Goal: Check status: Check status

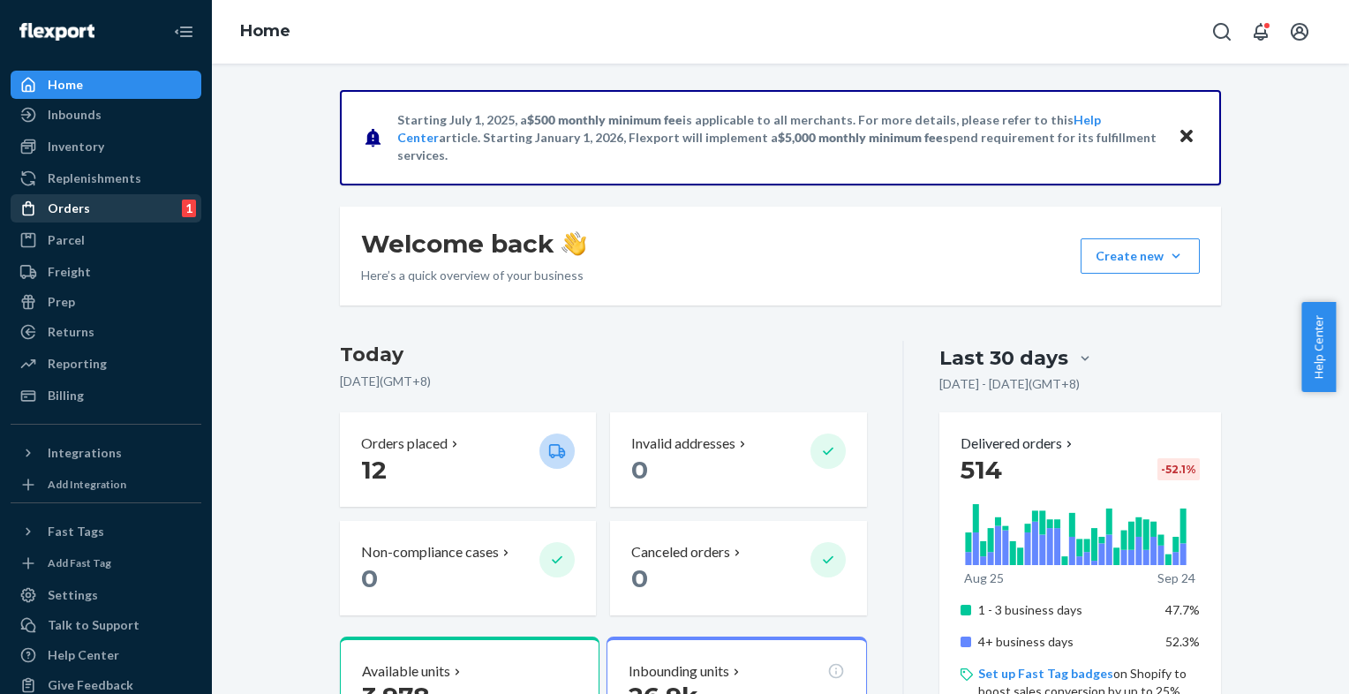
click at [70, 204] on div "Orders" at bounding box center [69, 209] width 42 height 18
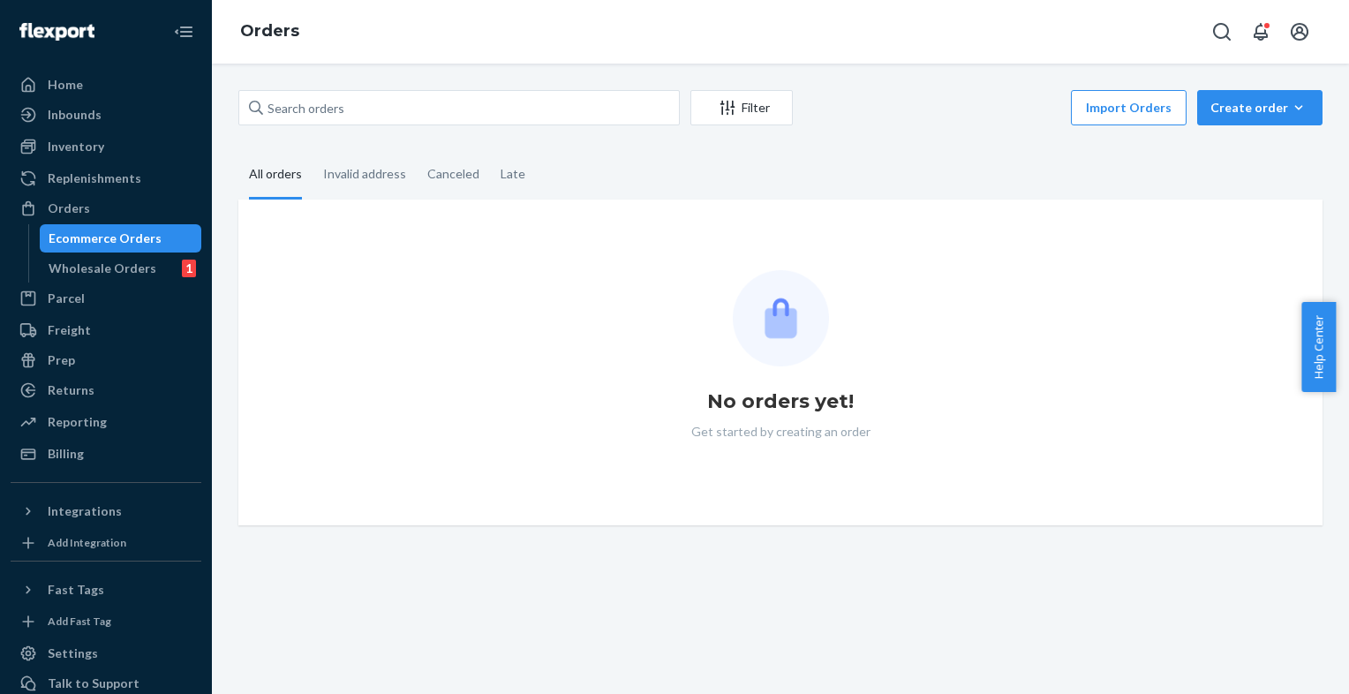
click at [144, 238] on div "Ecommerce Orders" at bounding box center [105, 239] width 113 height 18
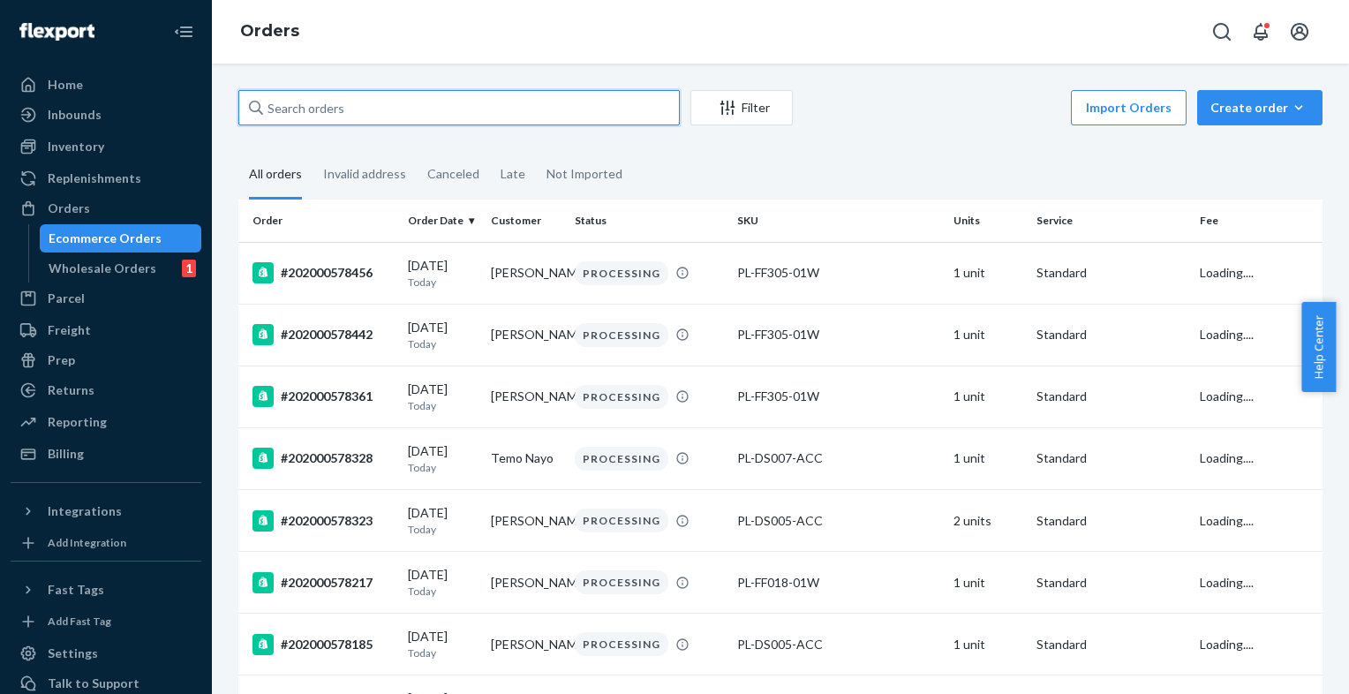
click at [351, 110] on input "text" at bounding box center [458, 107] width 441 height 35
paste input "202000562083"
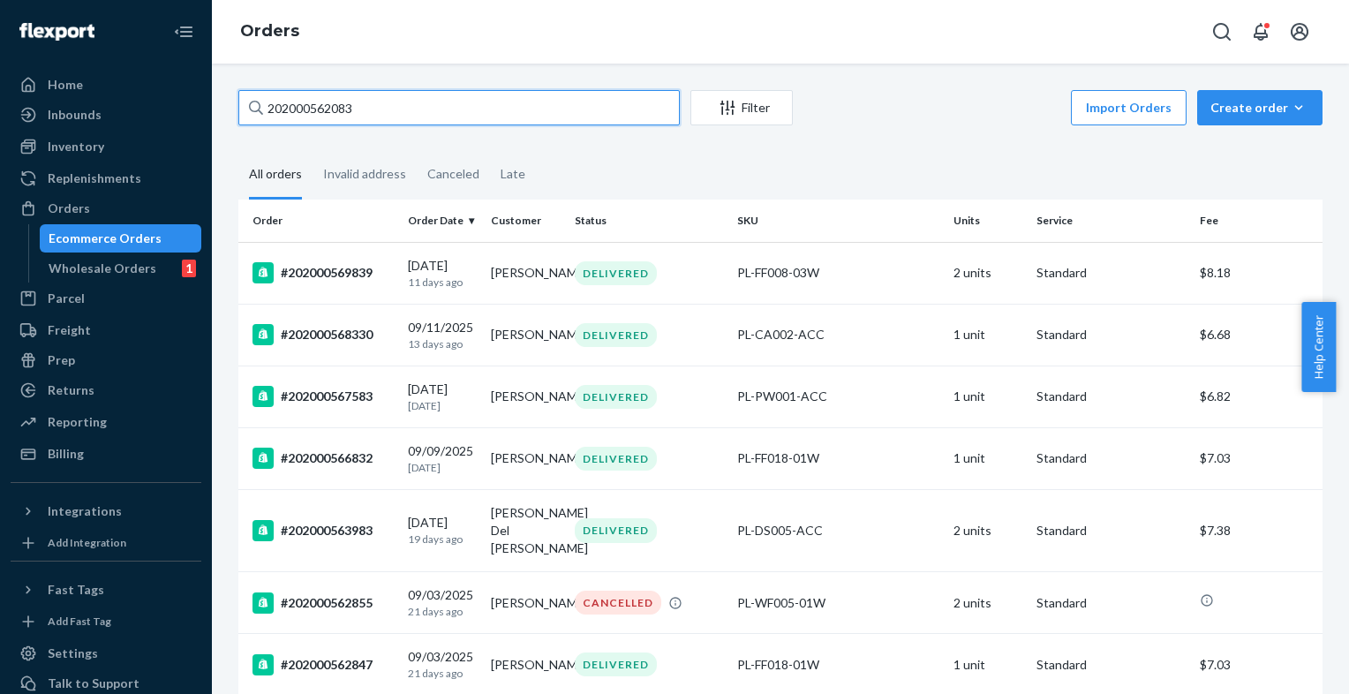
click at [272, 105] on input "202000562083" at bounding box center [458, 107] width 441 height 35
click at [267, 108] on input "202000562083" at bounding box center [458, 107] width 441 height 35
drag, startPoint x: 355, startPoint y: 104, endPoint x: 258, endPoint y: 94, distance: 97.7
click at [258, 94] on div "202000562083" at bounding box center [458, 107] width 441 height 35
paste input "#"
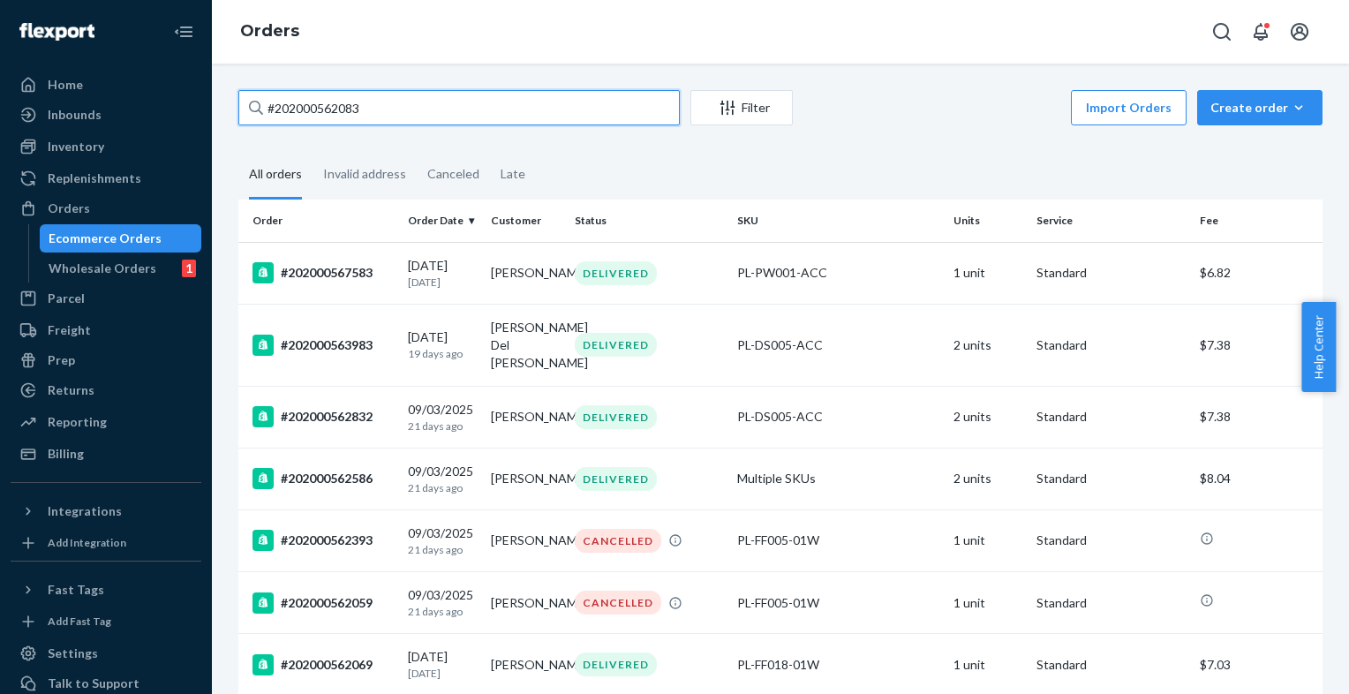
type input "#202000562083"
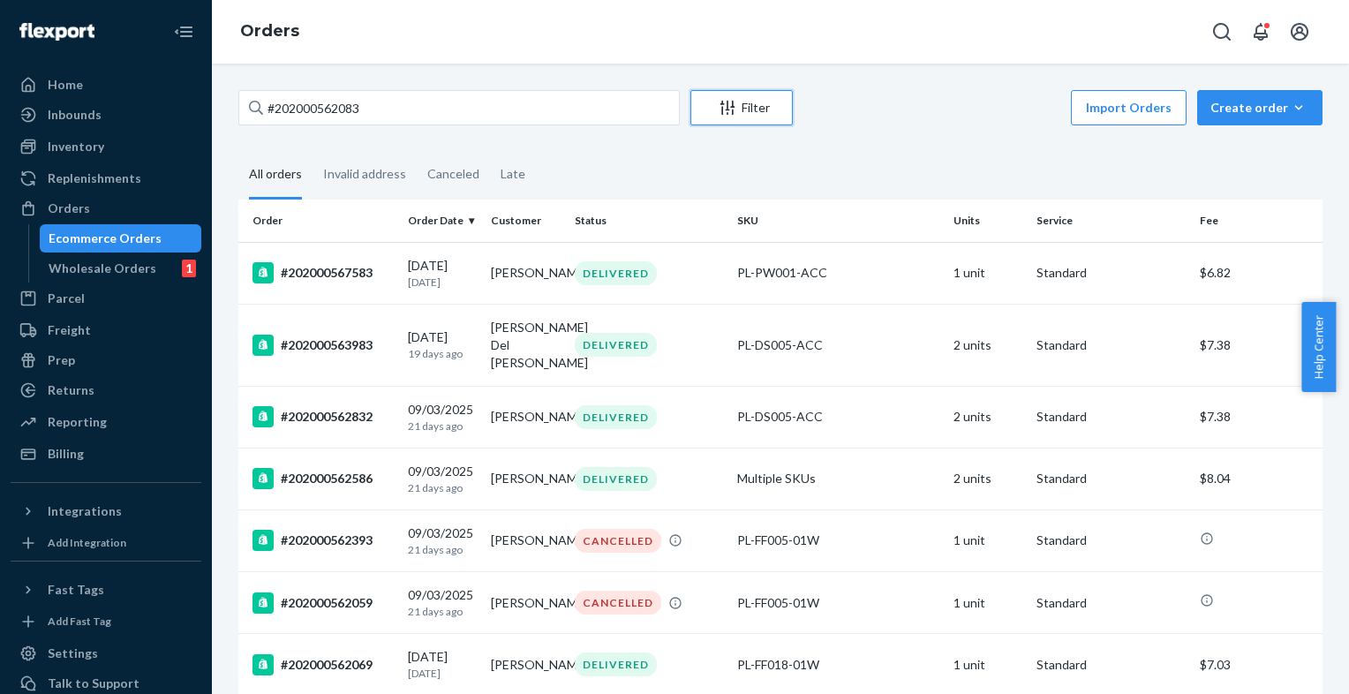
click at [742, 108] on div "Filter" at bounding box center [741, 108] width 101 height 18
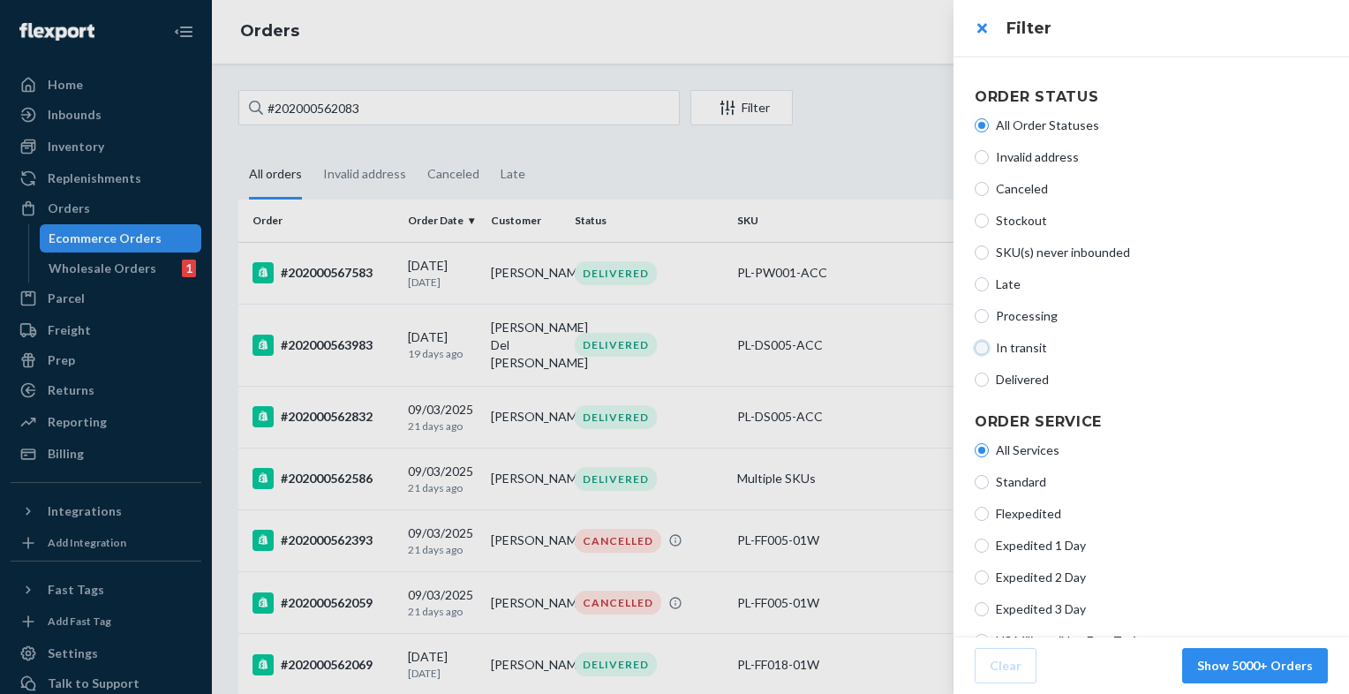
click at [983, 344] on input "In transit" at bounding box center [982, 348] width 14 height 14
radio input "true"
radio input "false"
click at [1233, 673] on button "Show 3 Orders" at bounding box center [1269, 665] width 117 height 35
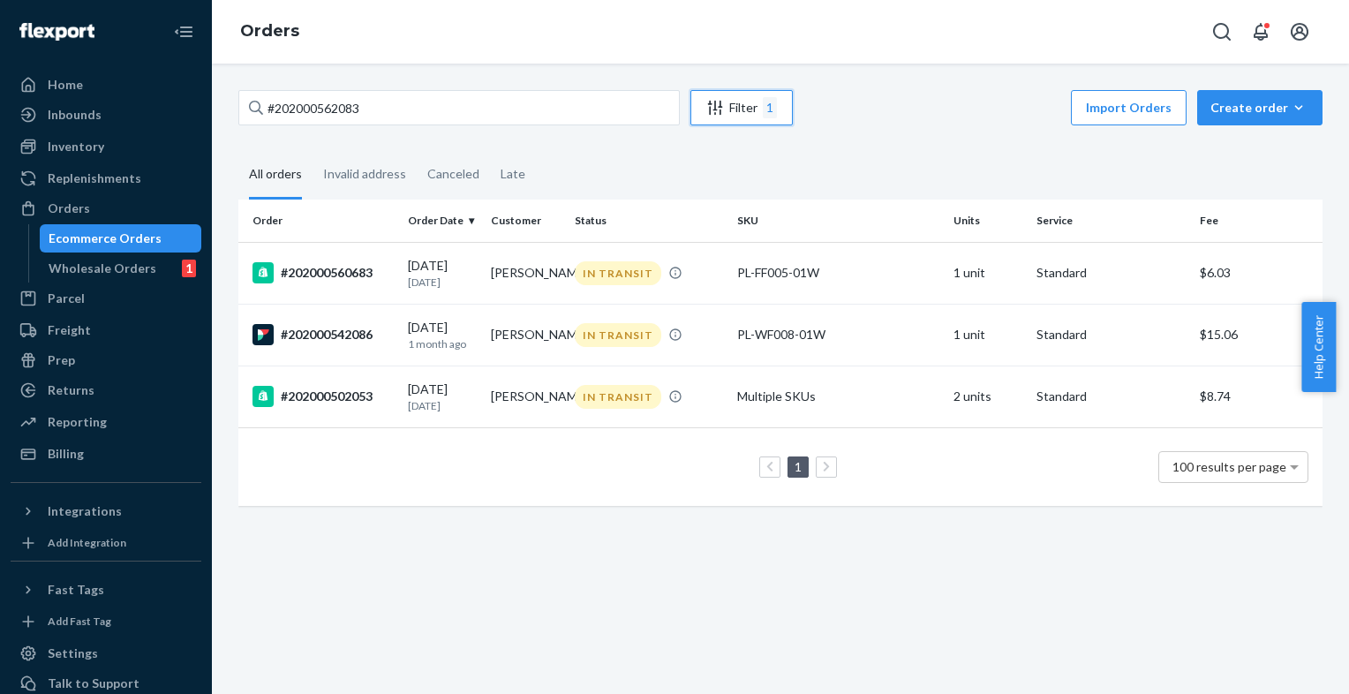
click at [720, 110] on icon "Filter" at bounding box center [715, 108] width 18 height 18
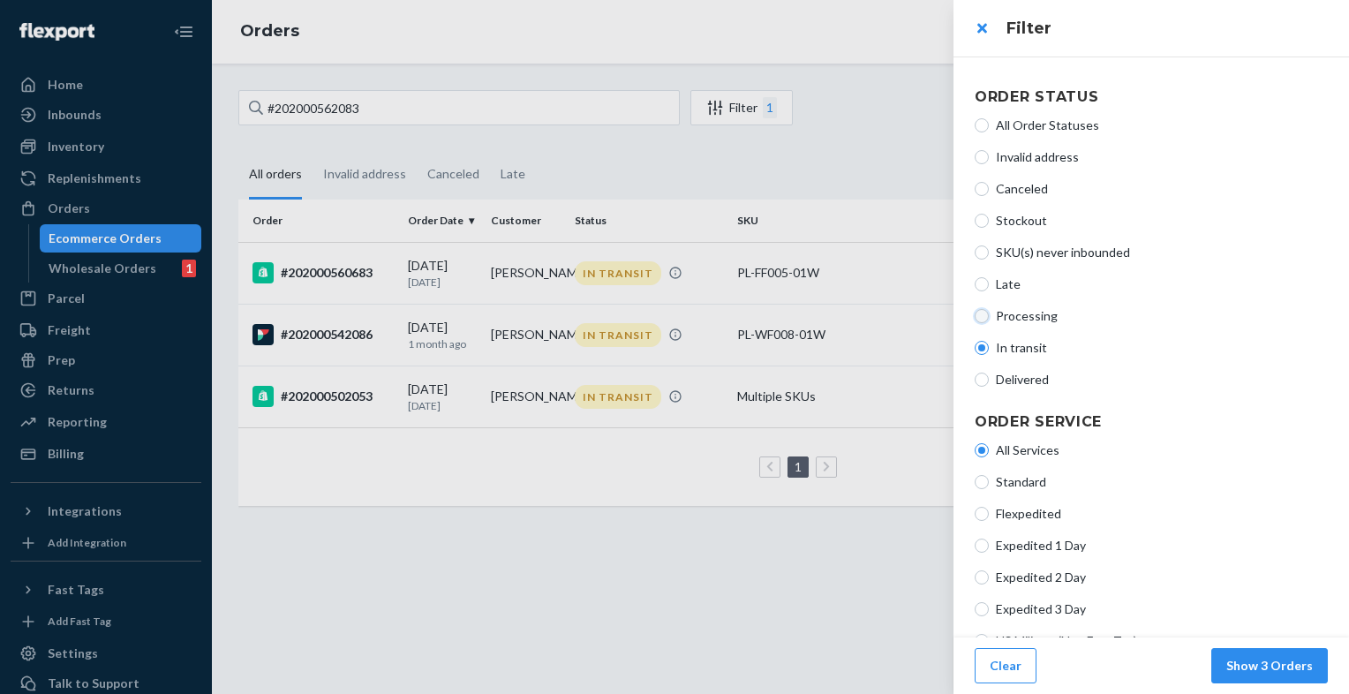
click at [982, 314] on input "Processing" at bounding box center [982, 316] width 14 height 14
radio input "true"
radio input "false"
click at [985, 284] on input "Late" at bounding box center [982, 284] width 14 height 14
radio input "true"
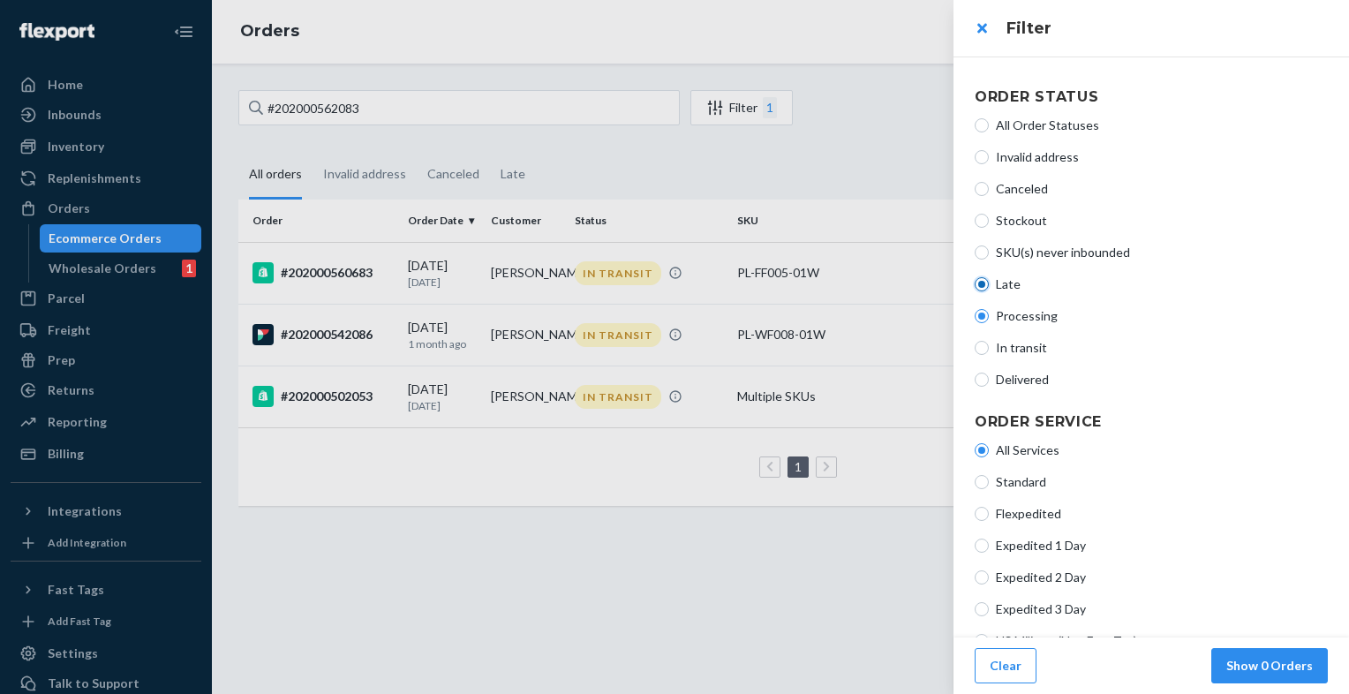
radio input "false"
click at [1283, 665] on button "Show 3 Orders" at bounding box center [1269, 665] width 117 height 35
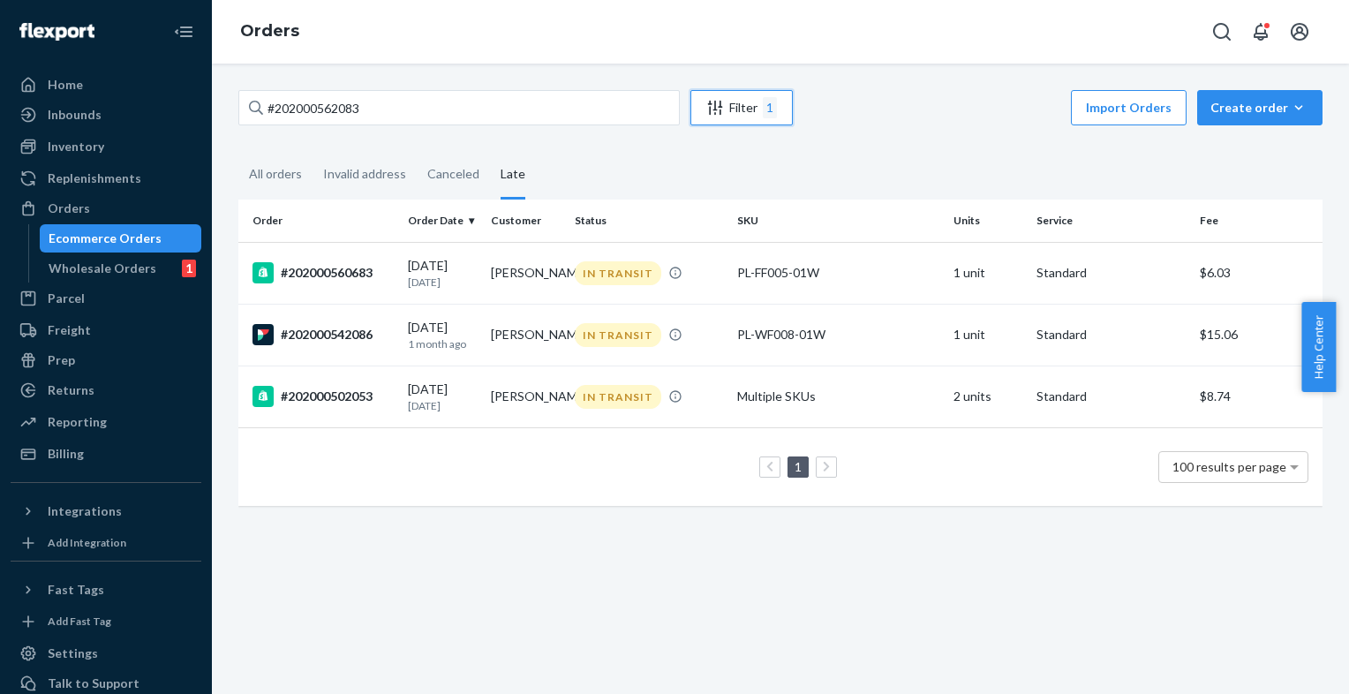
click at [735, 101] on div "Filter 1" at bounding box center [741, 107] width 101 height 21
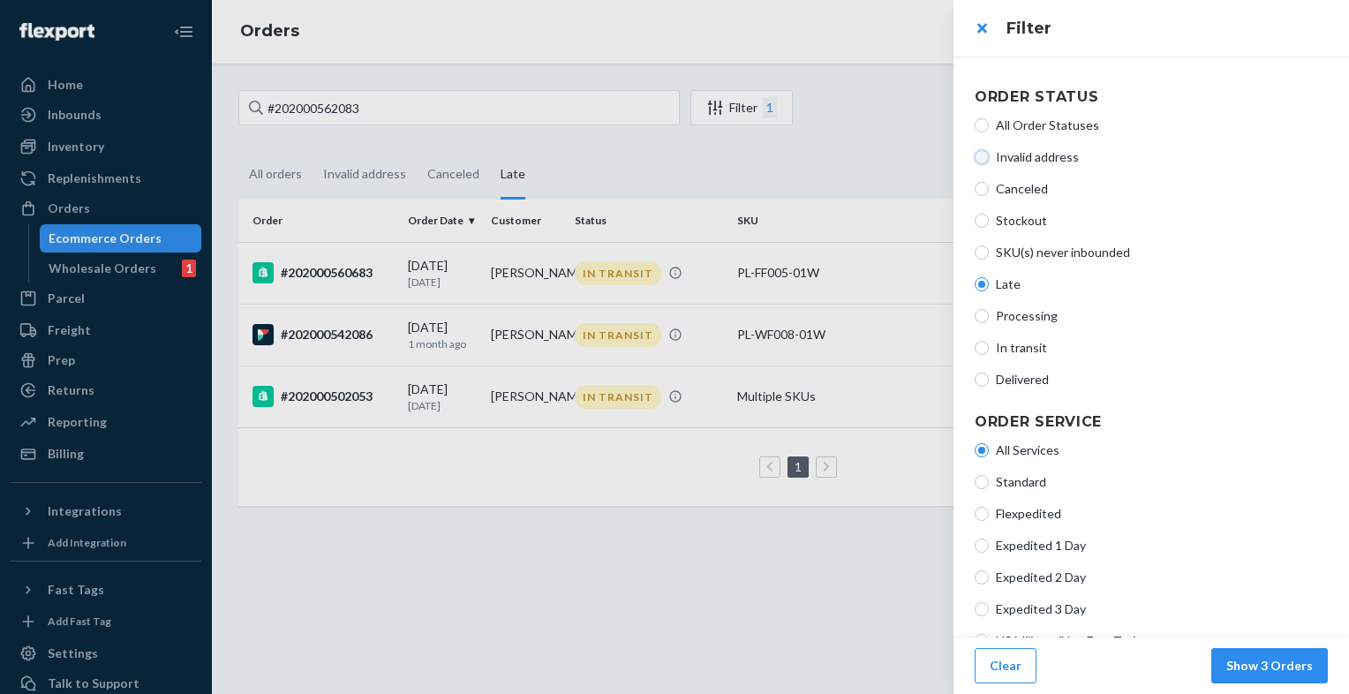
click at [984, 162] on input "Invalid address" at bounding box center [982, 157] width 14 height 14
radio input "true"
radio input "false"
click at [1278, 662] on button "Show 0 Orders" at bounding box center [1269, 665] width 117 height 35
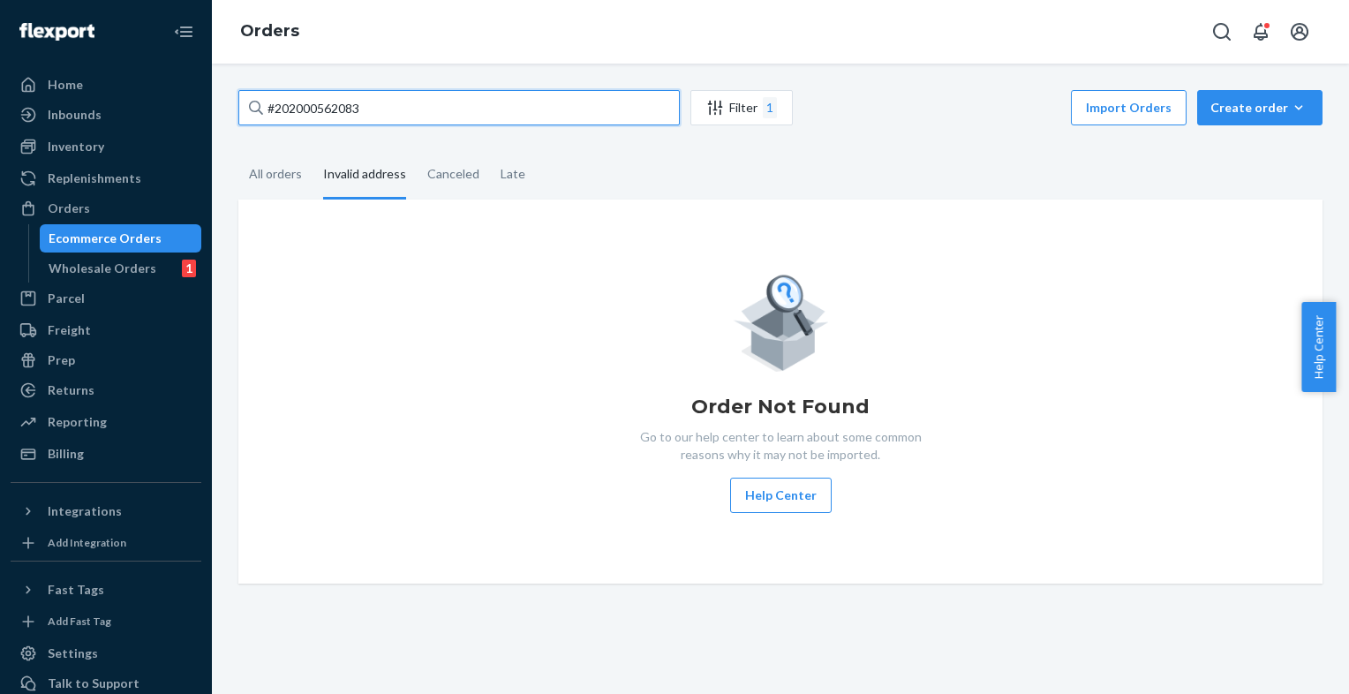
click at [523, 101] on input "#202000562083" at bounding box center [458, 107] width 441 height 35
click at [291, 167] on div "All orders" at bounding box center [275, 175] width 53 height 49
click at [238, 151] on input "All orders" at bounding box center [238, 151] width 0 height 0
click at [459, 118] on input "#202000562083" at bounding box center [458, 107] width 441 height 35
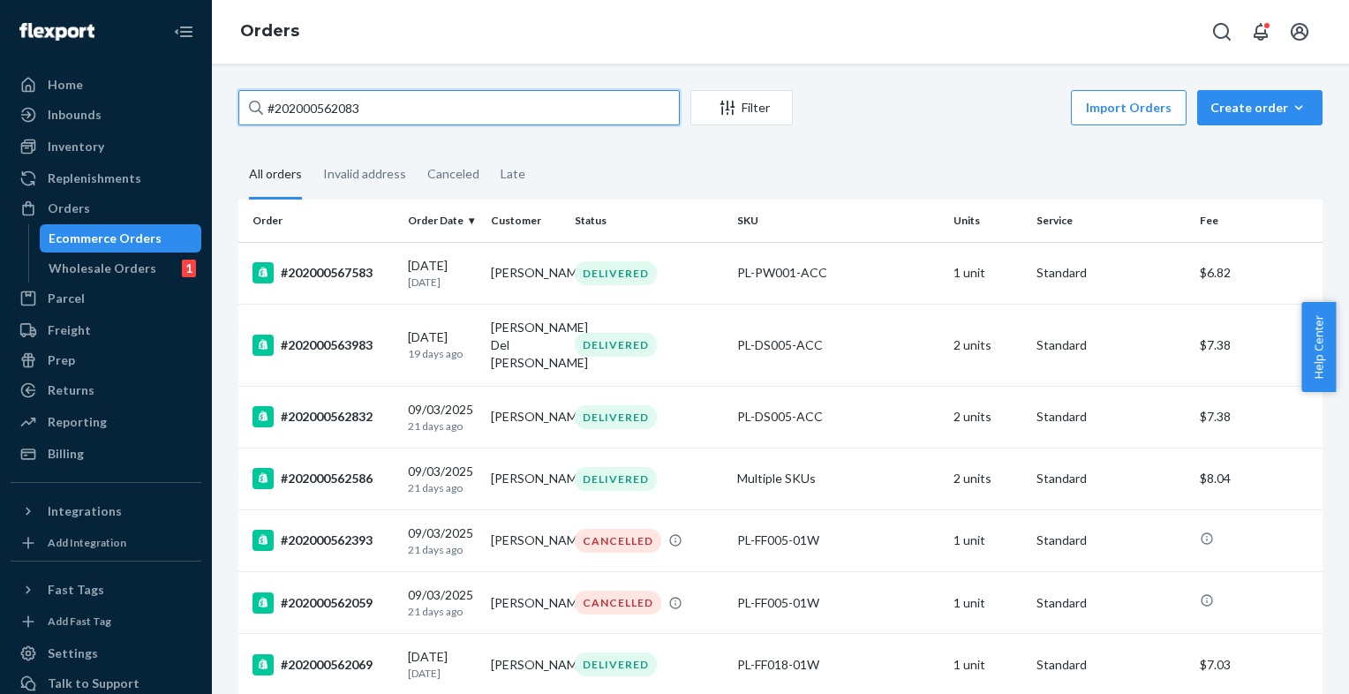
drag, startPoint x: 275, startPoint y: 108, endPoint x: 394, endPoint y: 99, distance: 119.5
click at [394, 99] on input "#202000562083" at bounding box center [458, 107] width 441 height 35
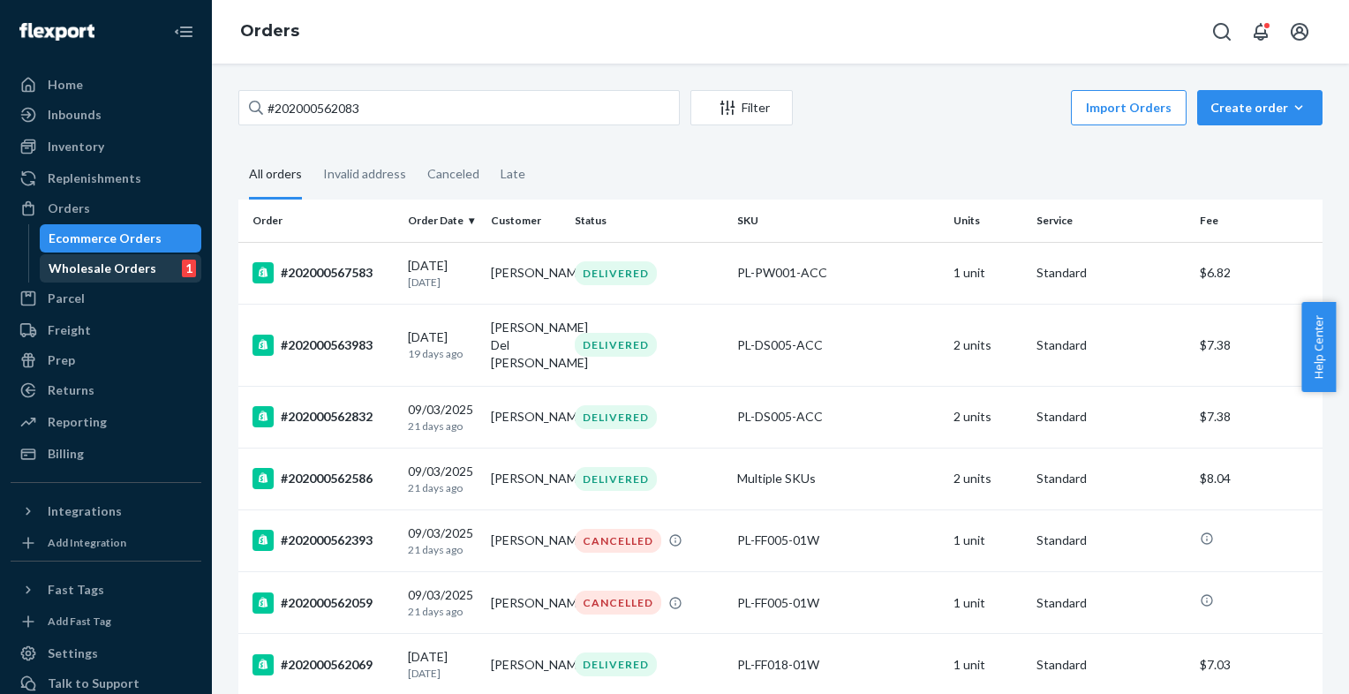
click at [106, 274] on div "Wholesale Orders" at bounding box center [103, 269] width 108 height 18
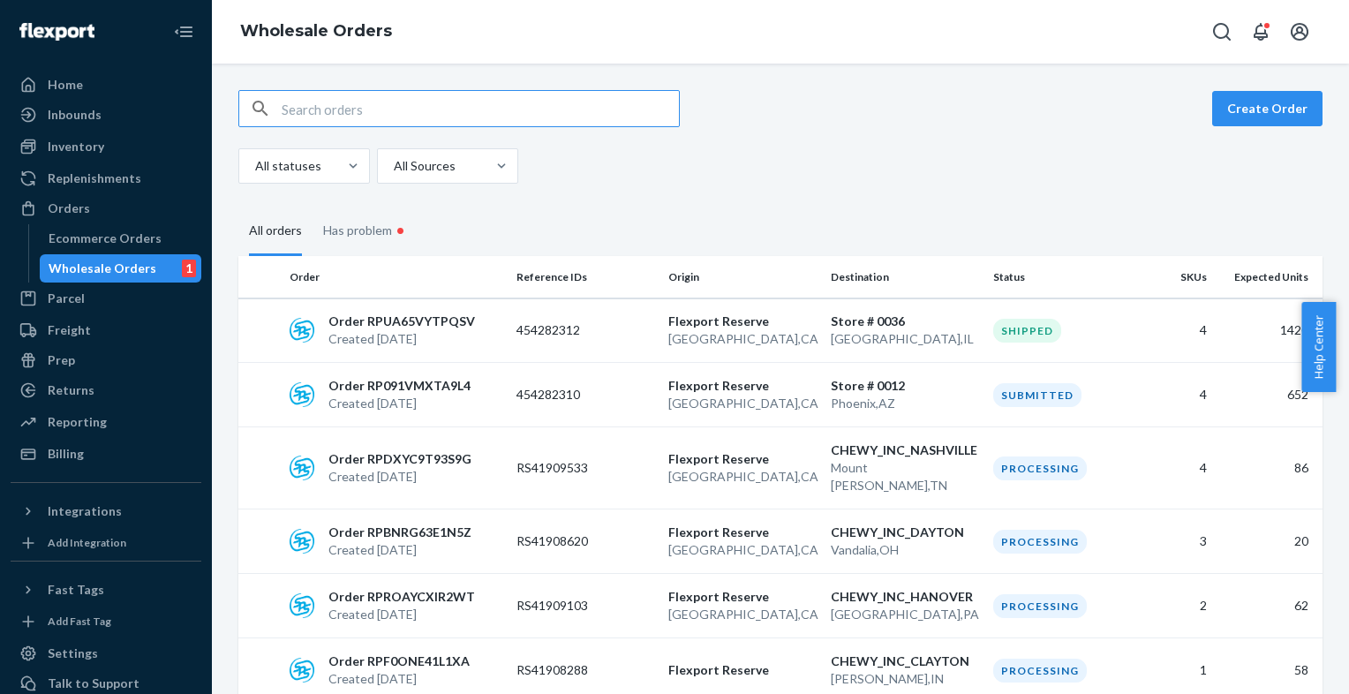
click at [344, 111] on input "text" at bounding box center [480, 108] width 397 height 35
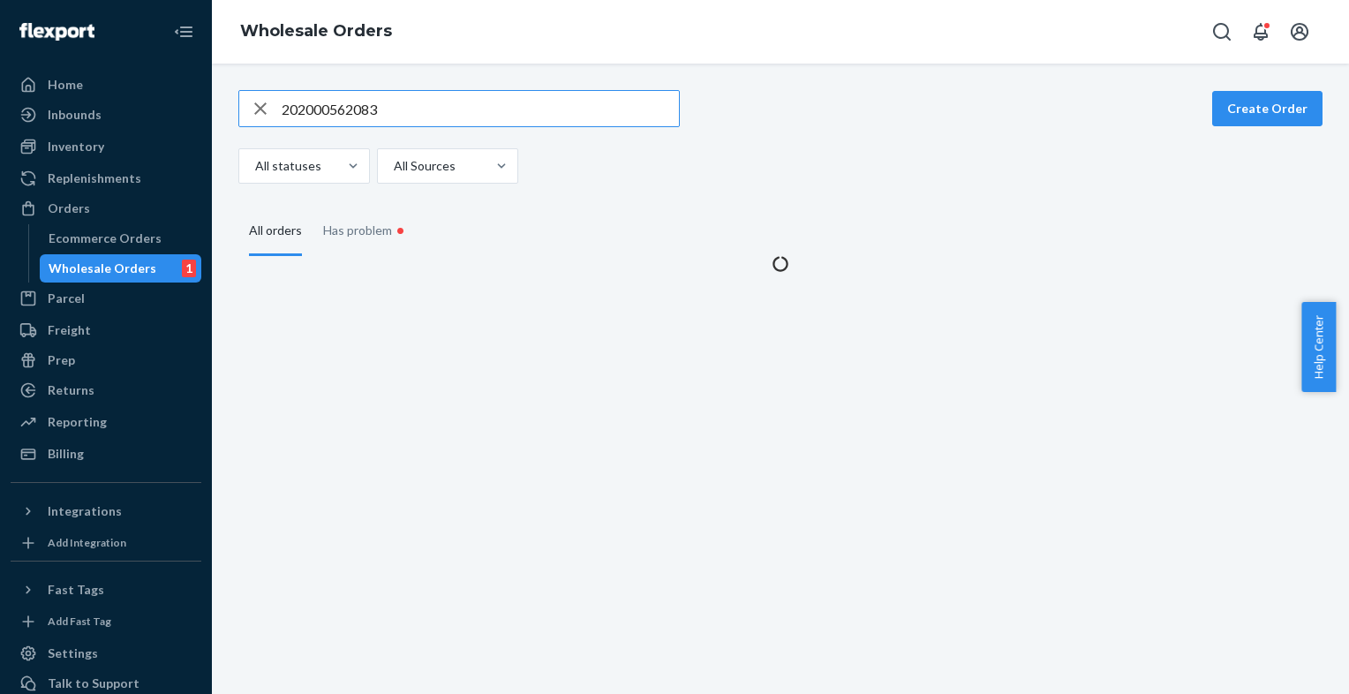
type input "202000562083"
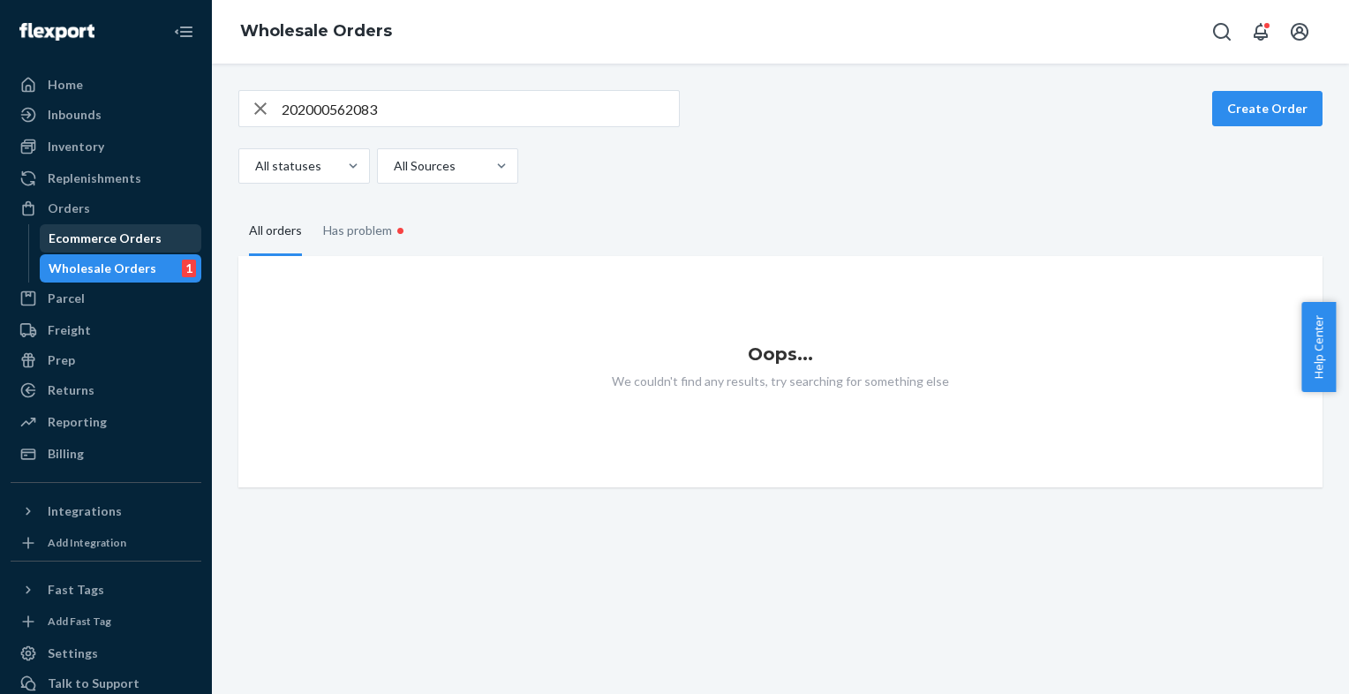
click at [107, 233] on div "Ecommerce Orders" at bounding box center [105, 239] width 113 height 18
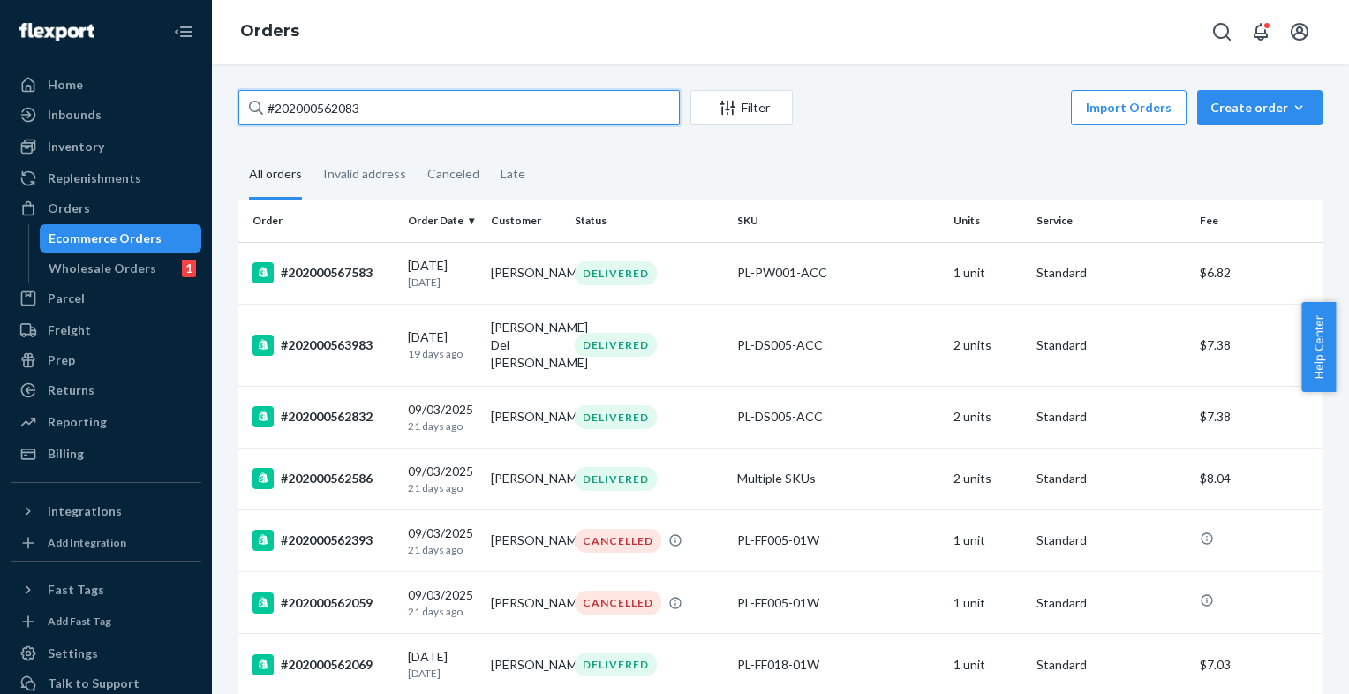
click at [426, 108] on input "#202000562083" at bounding box center [458, 107] width 441 height 35
click at [117, 248] on div "Ecommerce Orders" at bounding box center [120, 238] width 159 height 25
drag, startPoint x: 383, startPoint y: 107, endPoint x: 259, endPoint y: 108, distance: 124.5
click at [259, 108] on div "#202000562083" at bounding box center [458, 107] width 441 height 35
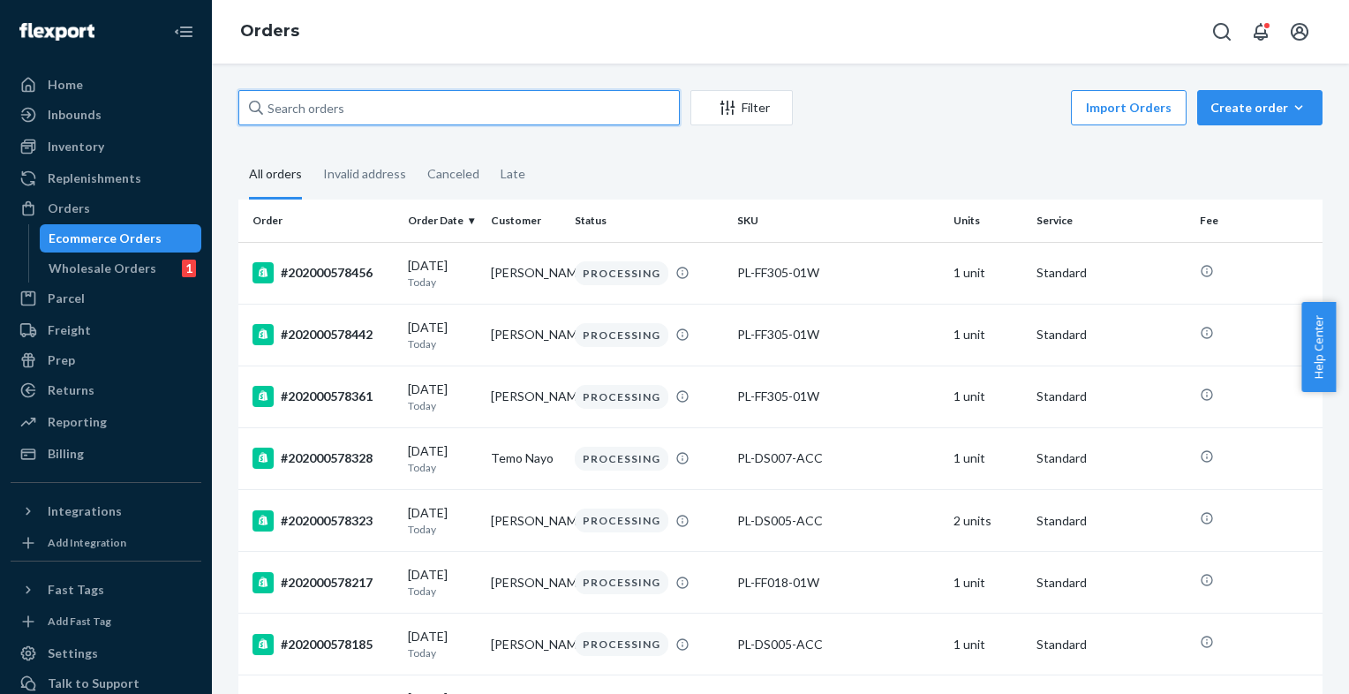
click at [374, 116] on input "text" at bounding box center [458, 107] width 441 height 35
paste input "202000562083"
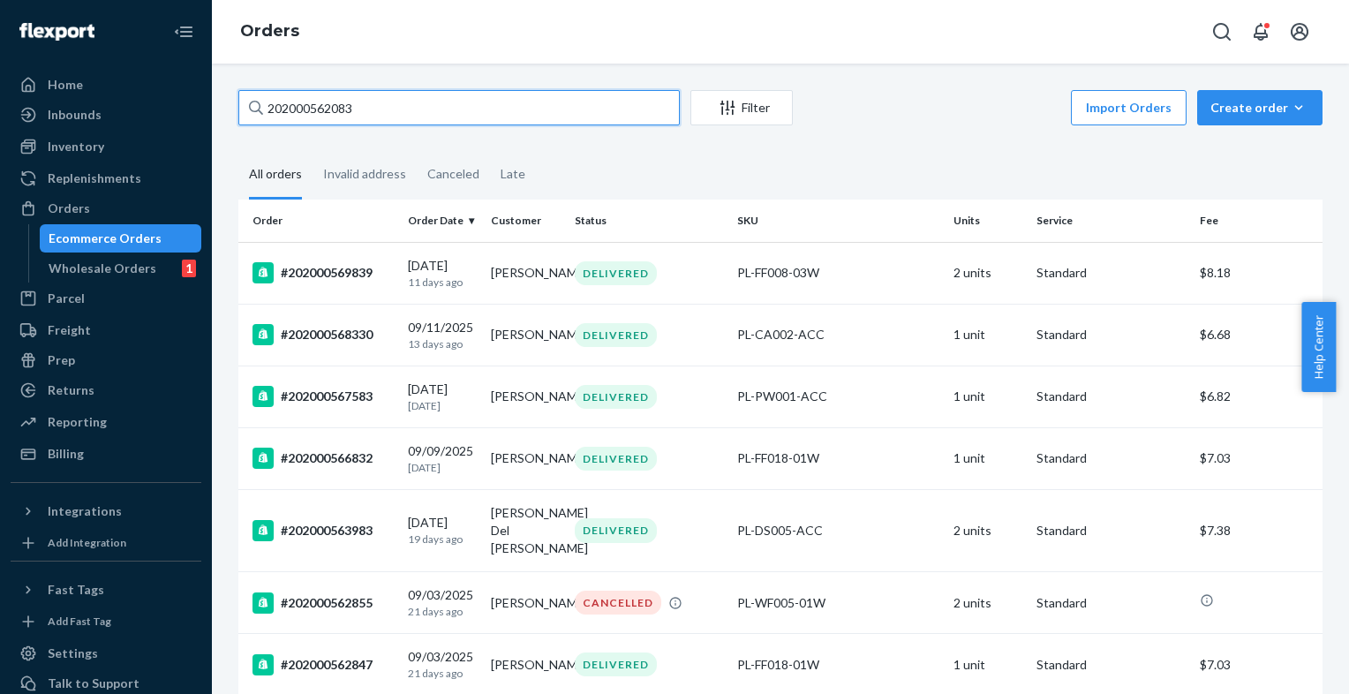
click at [269, 107] on input "202000562083" at bounding box center [458, 107] width 441 height 35
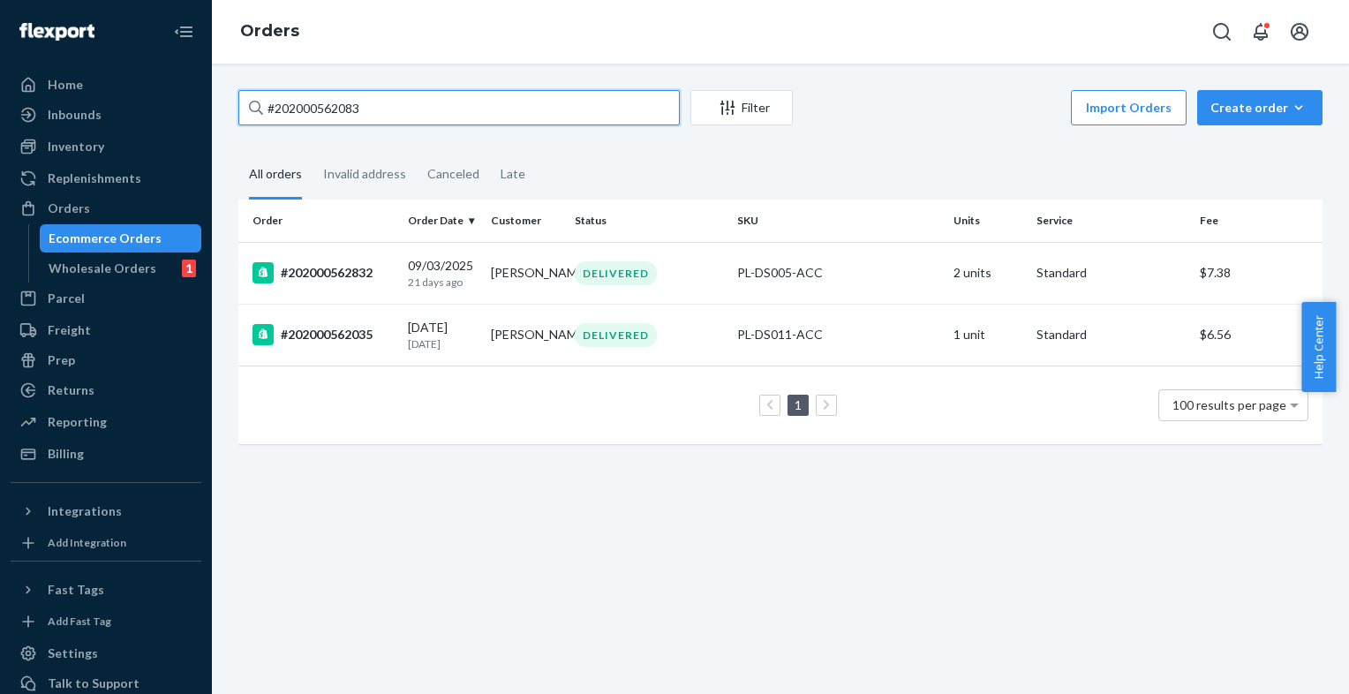
click at [437, 98] on input "#202000562083" at bounding box center [458, 107] width 441 height 35
type input "#202000562083"
click at [437, 98] on input "#202000562083" at bounding box center [458, 107] width 441 height 35
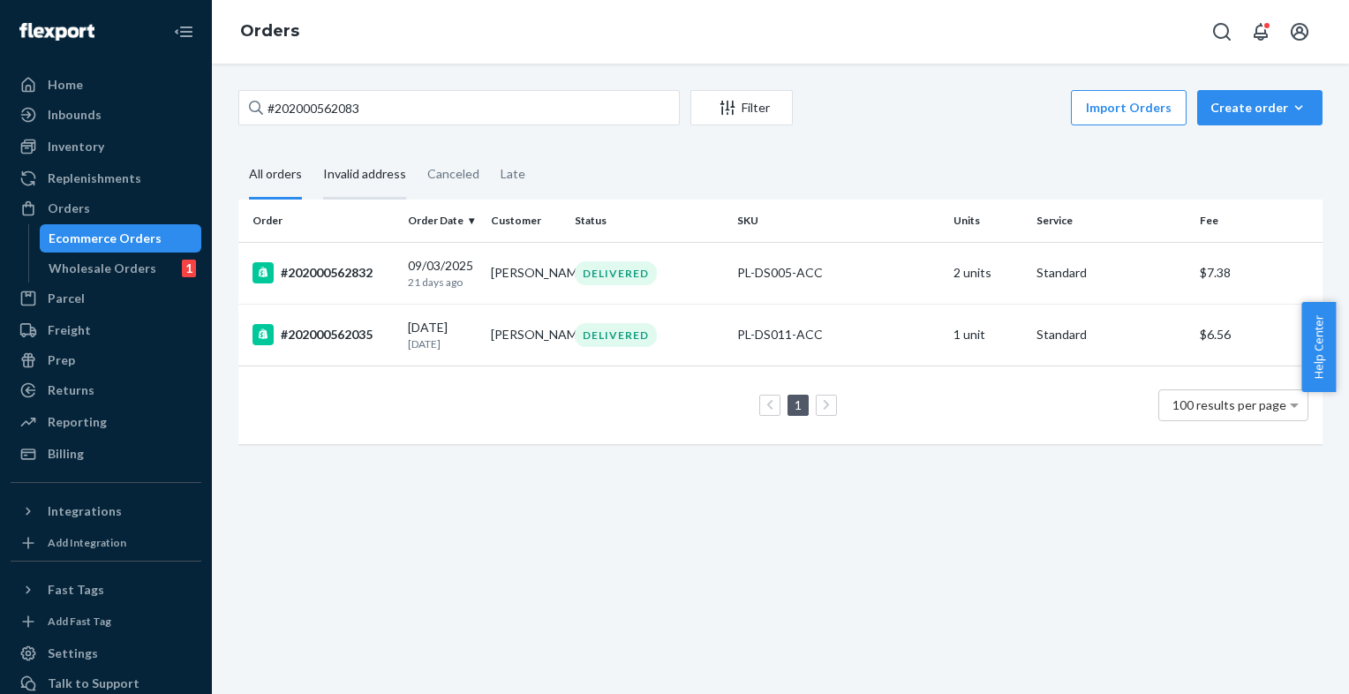
click at [350, 175] on div "Invalid address" at bounding box center [364, 175] width 83 height 49
click at [313, 151] on input "Invalid address" at bounding box center [313, 151] width 0 height 0
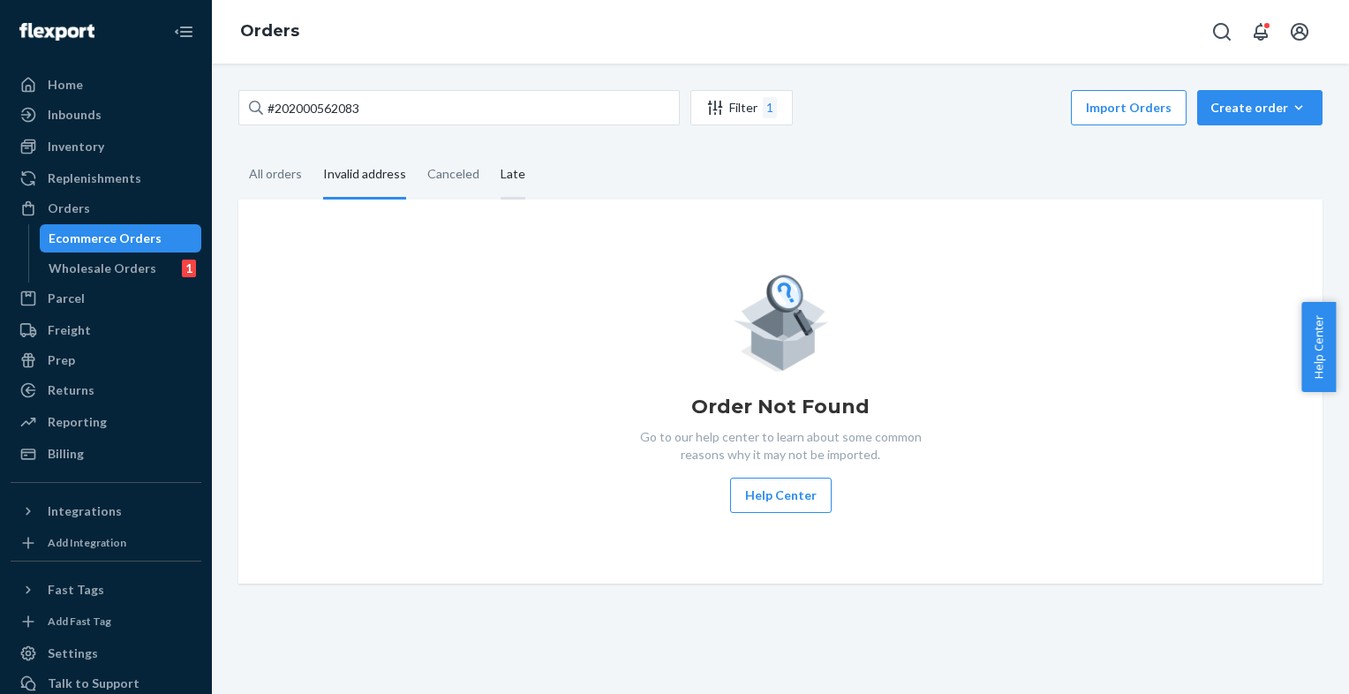
click at [509, 183] on div "Late" at bounding box center [513, 175] width 25 height 49
click at [490, 151] on input "Late" at bounding box center [490, 151] width 0 height 0
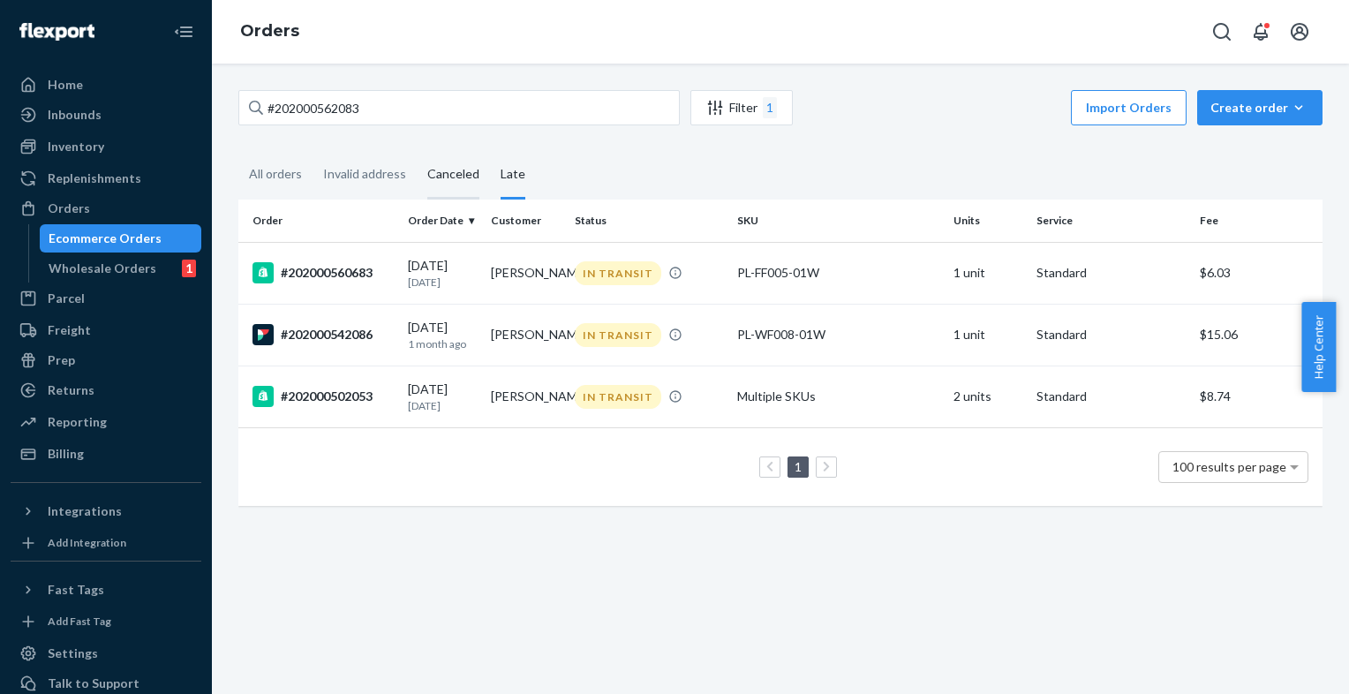
click at [464, 183] on div "Canceled" at bounding box center [453, 175] width 52 height 49
click at [417, 151] on input "Canceled" at bounding box center [417, 151] width 0 height 0
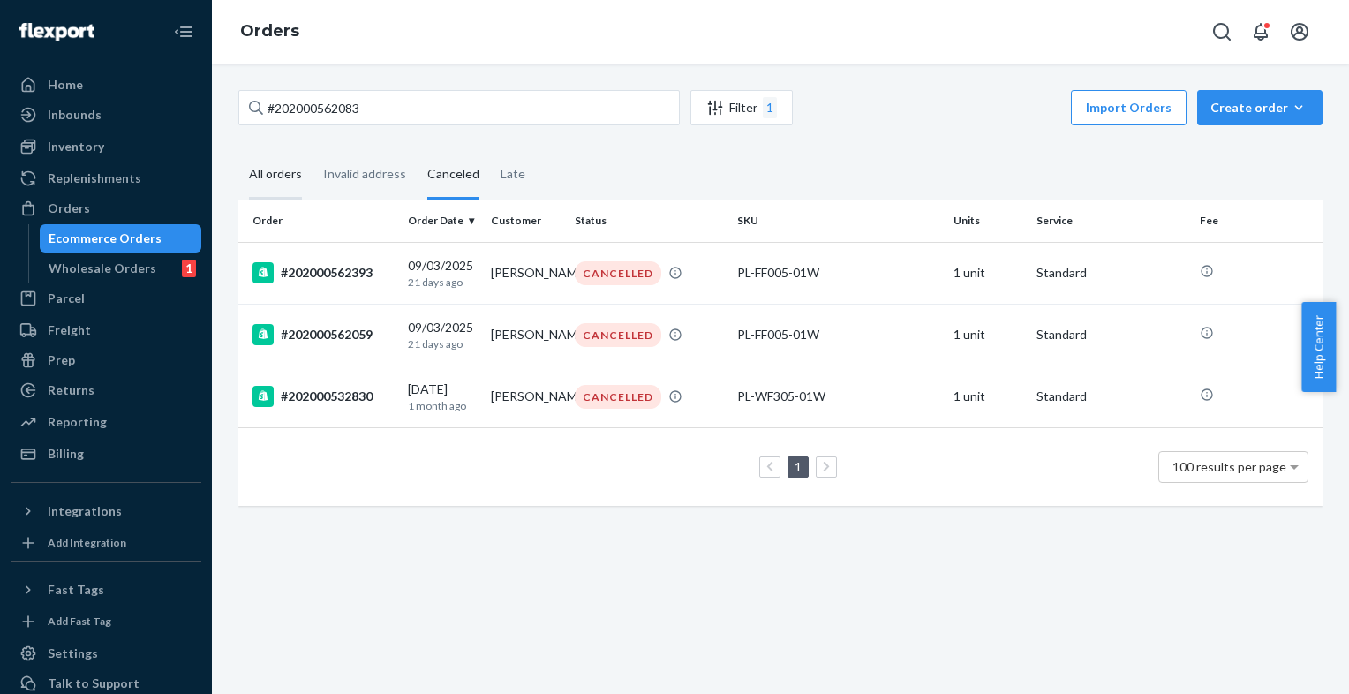
click at [281, 175] on div "All orders" at bounding box center [275, 175] width 53 height 49
click at [238, 151] on input "All orders" at bounding box center [238, 151] width 0 height 0
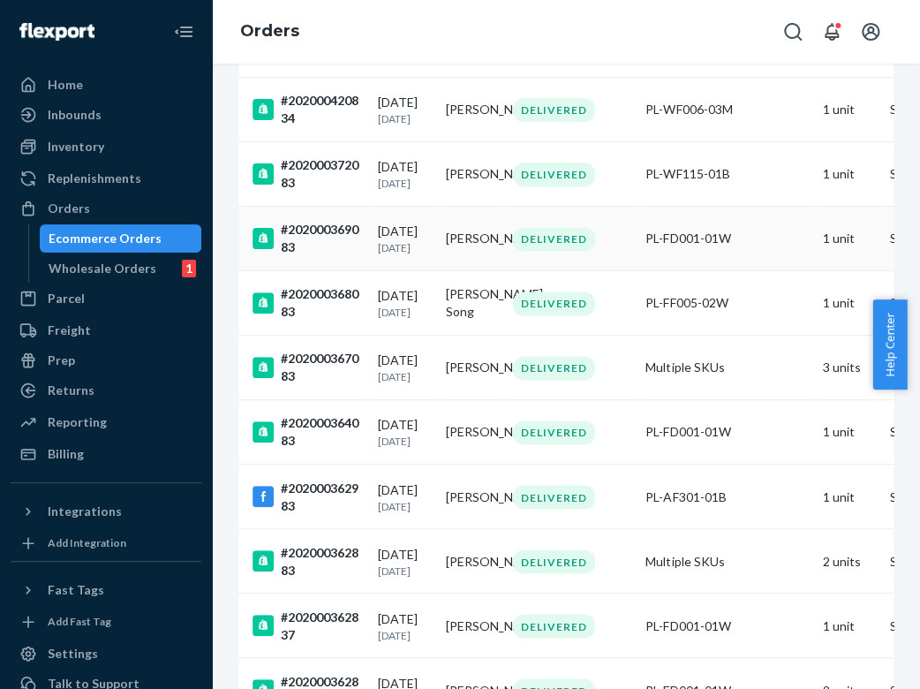
scroll to position [3103, 0]
